Goal: Information Seeking & Learning: Learn about a topic

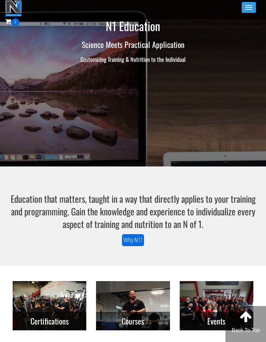
click at [247, 10] on button "Toggle navigation" at bounding box center [249, 7] width 14 height 11
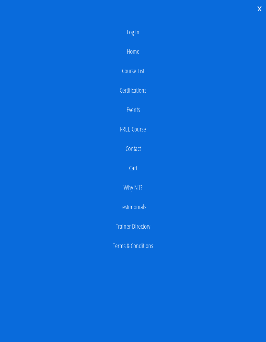
click at [133, 31] on link "Log In" at bounding box center [132, 32] width 259 height 13
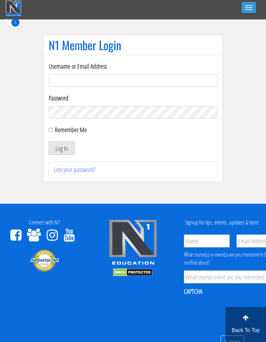
click at [185, 84] on input "Username or Email Address" at bounding box center [133, 81] width 169 height 12
type input "georgiekean@gmail.com"
click at [62, 145] on button "Log In" at bounding box center [62, 148] width 26 height 14
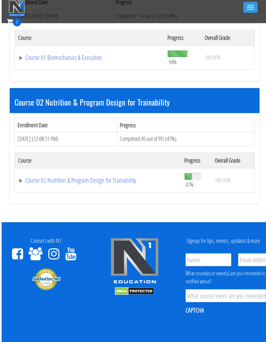
scroll to position [263, 0]
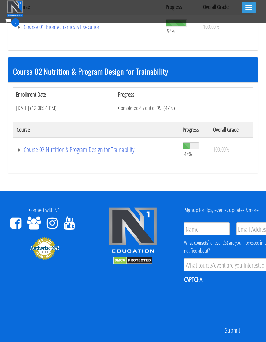
click at [60, 150] on link "Course 02 Nutrition & Program Design for Trainability" at bounding box center [97, 150] width 160 height 6
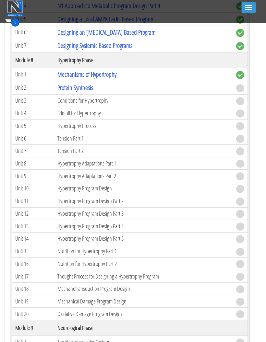
scroll to position [1060, 3]
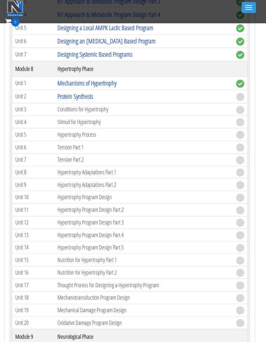
click at [72, 93] on link "Protein Synthesis" at bounding box center [75, 96] width 36 height 9
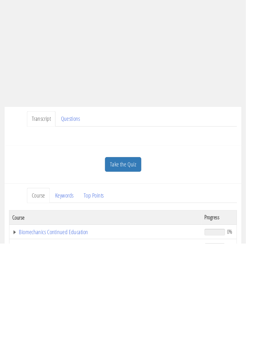
click at [137, 249] on link "Take the Quiz" at bounding box center [132, 257] width 39 height 16
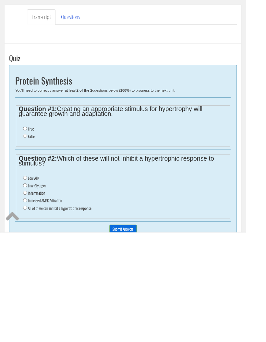
scroll to position [79, 0]
click at [31, 227] on label "True" at bounding box center [33, 229] width 6 height 5
click at [29, 227] on input "True" at bounding box center [27, 229] width 4 height 4
radio input "true"
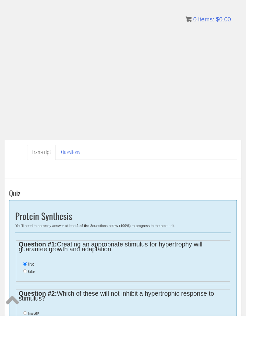
scroll to position [40, 0]
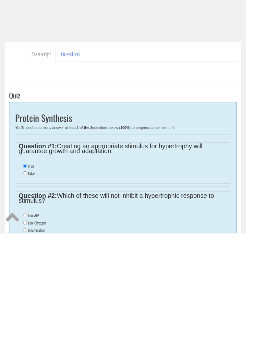
click at [29, 275] on input "False" at bounding box center [27, 277] width 4 height 4
radio input "true"
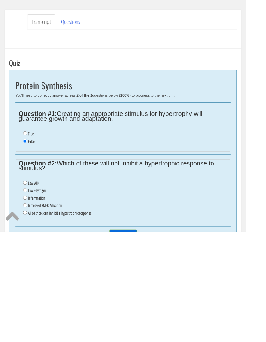
scroll to position [112, 0]
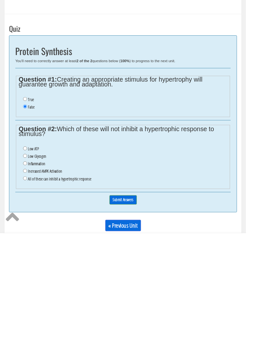
click at [28, 281] on input "All of these can inhibit a hypertrophic response" at bounding box center [27, 283] width 4 height 4
radio input "true"
click at [137, 302] on input "Submit Answers" at bounding box center [133, 307] width 30 height 10
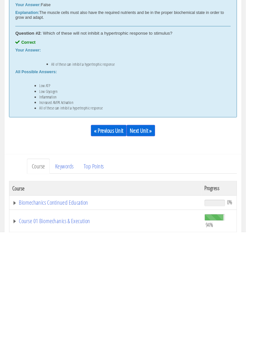
scroll to position [244, 0]
click at [163, 226] on link "Next Unit »" at bounding box center [152, 232] width 31 height 12
